Goal: Check status: Check status

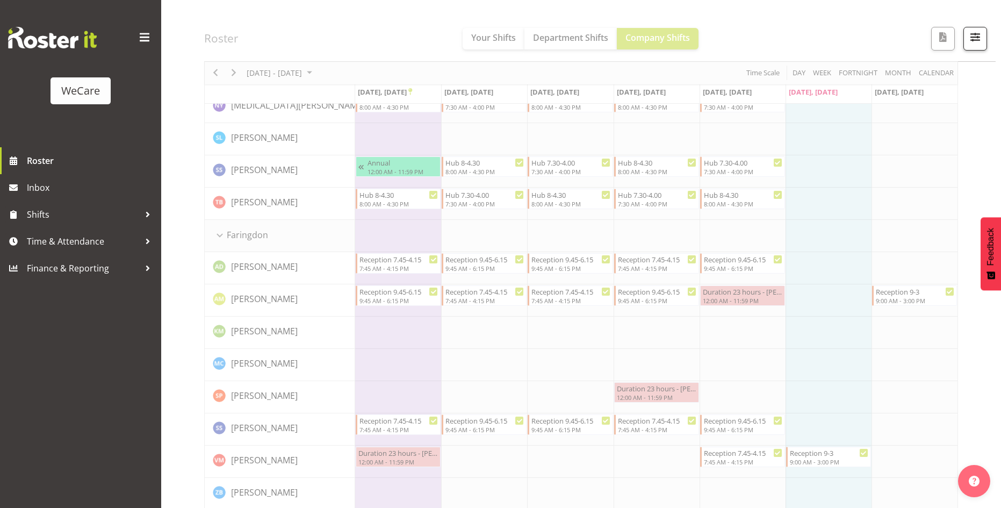
scroll to position [269, 0]
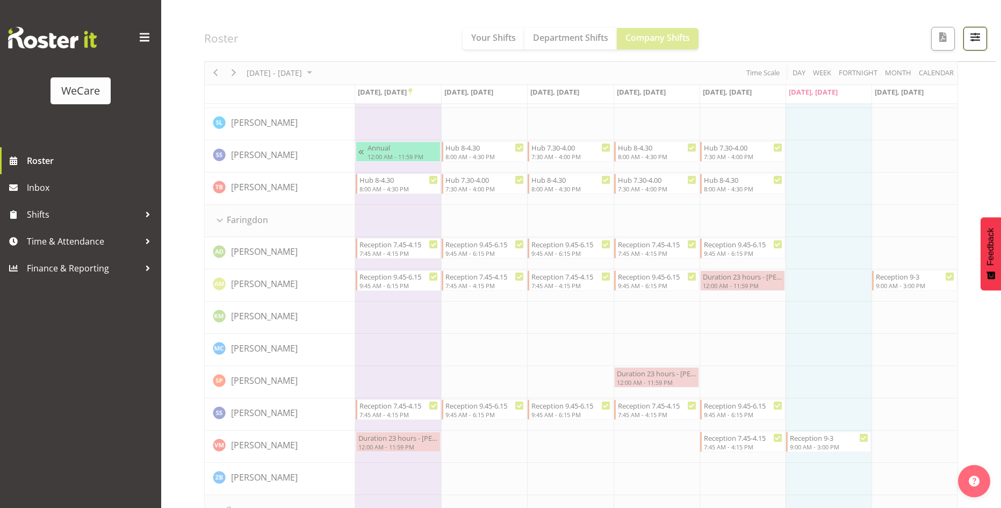
click at [984, 37] on button "button" at bounding box center [976, 39] width 24 height 24
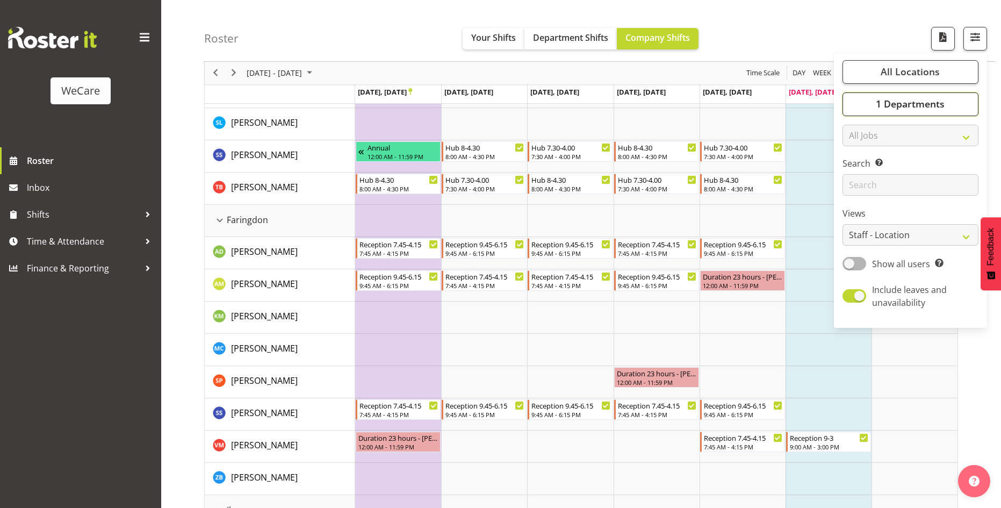
click at [899, 110] on span "1 Departments" at bounding box center [910, 104] width 69 height 13
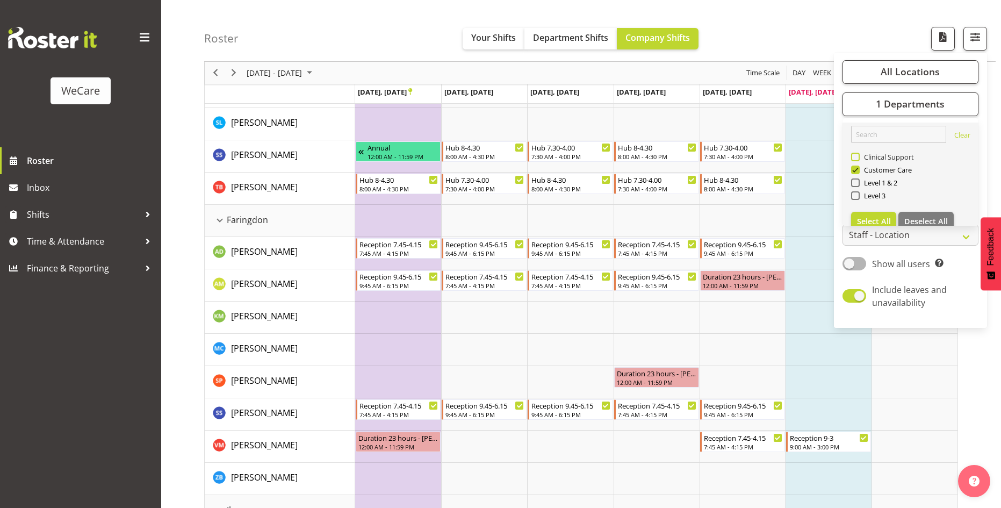
click at [877, 166] on span "Customer Care" at bounding box center [886, 170] width 53 height 9
click at [858, 167] on input "Customer Care" at bounding box center [854, 170] width 7 height 7
checkbox input "false"
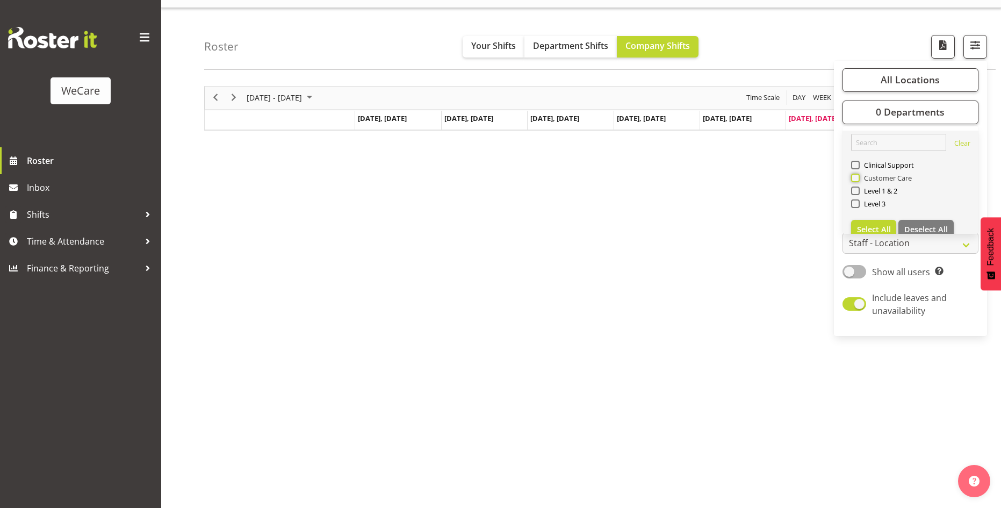
scroll to position [21, 0]
click at [879, 185] on div "Level 1 & 2" at bounding box center [910, 191] width 119 height 13
click at [884, 192] on span "Level 1 & 2" at bounding box center [879, 190] width 38 height 9
click at [858, 192] on input "Level 1 & 2" at bounding box center [854, 190] width 7 height 7
checkbox input "true"
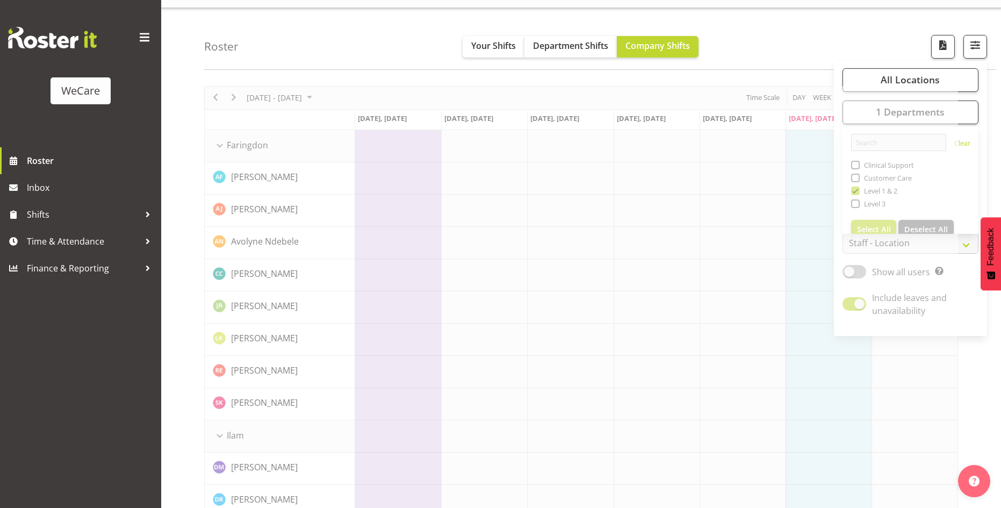
click at [806, 56] on div "Roster Your Shifts Department Shifts Company Shifts All Locations Clear Busines…" at bounding box center [600, 39] width 792 height 62
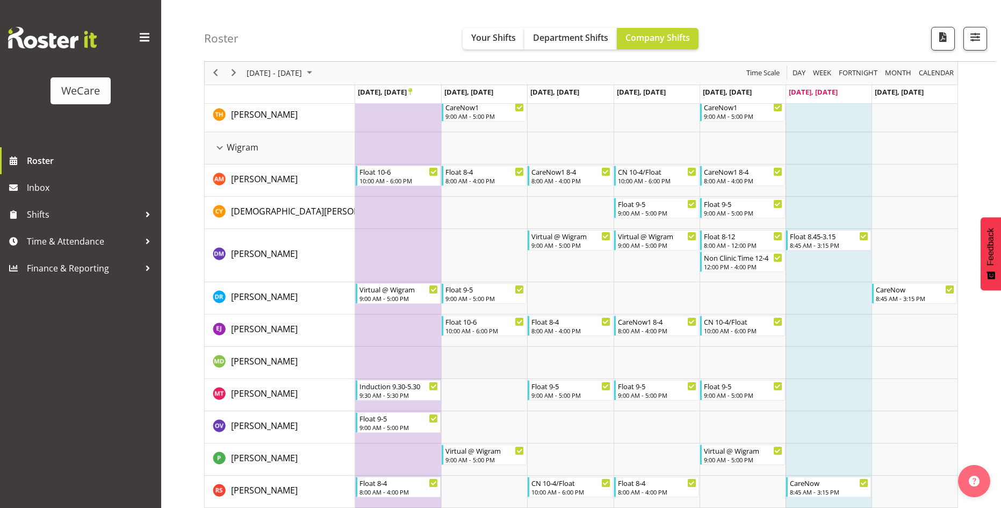
scroll to position [1092, 0]
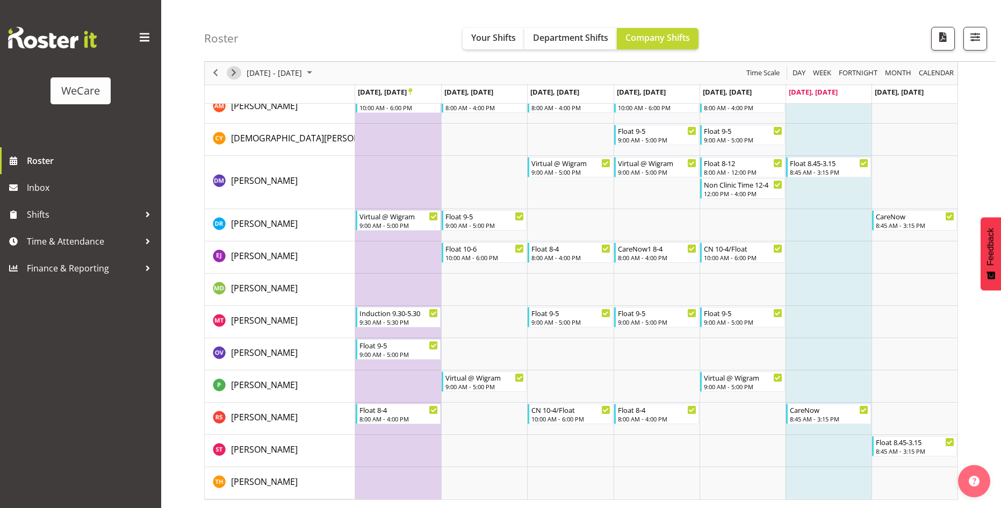
click at [234, 73] on span "Next" at bounding box center [233, 73] width 13 height 13
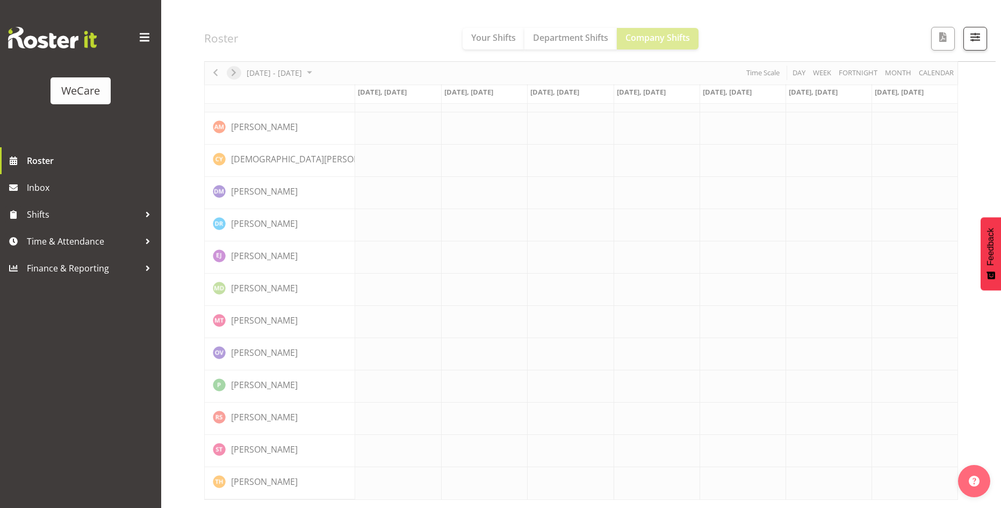
scroll to position [1071, 0]
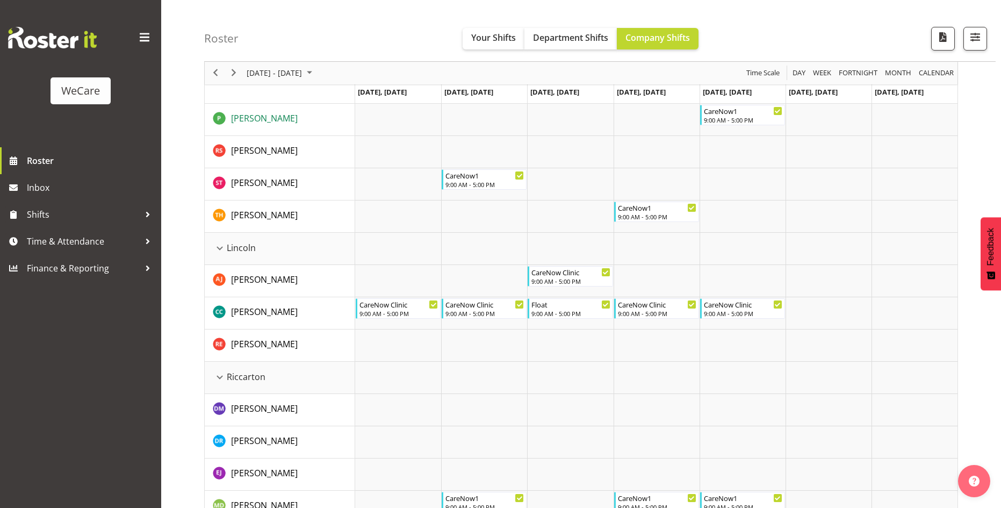
scroll to position [479, 0]
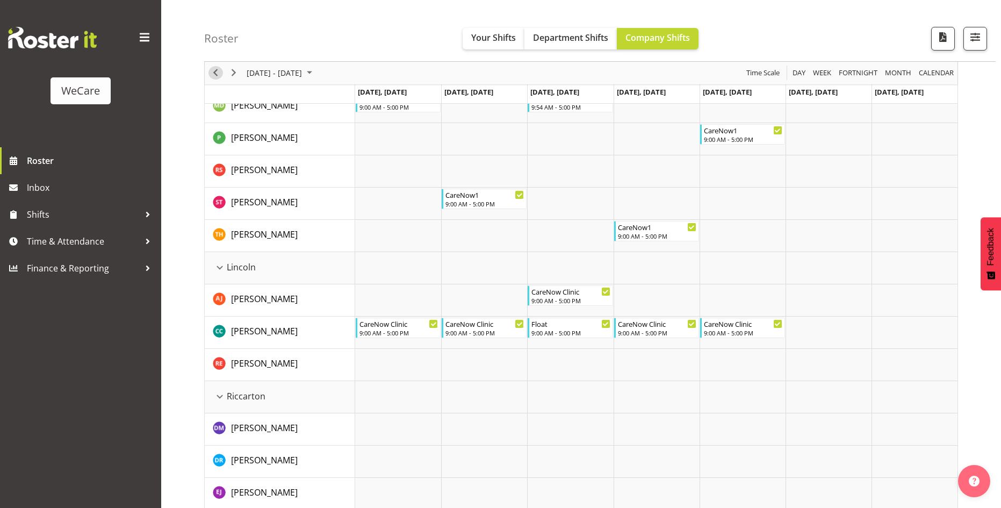
click at [215, 67] on span "Previous" at bounding box center [215, 73] width 13 height 13
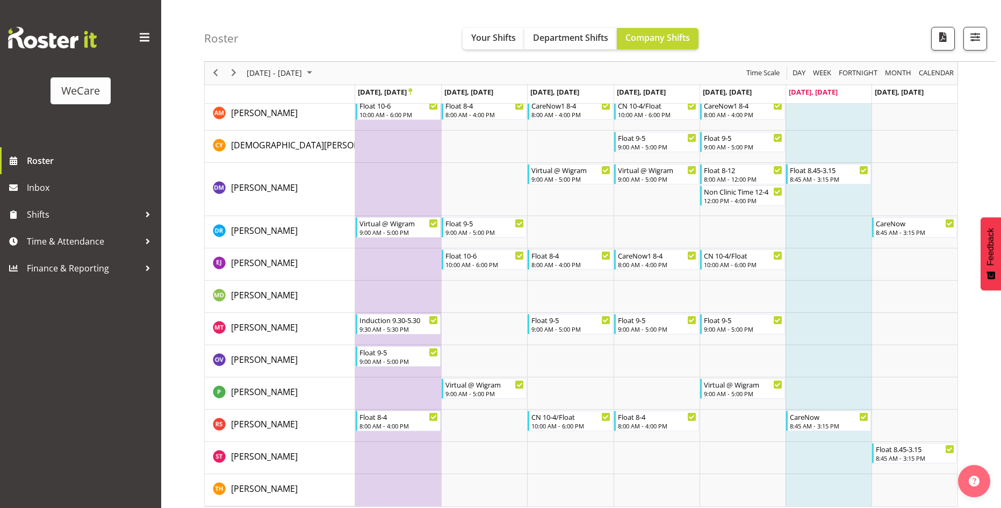
scroll to position [1092, 0]
